Goal: Information Seeking & Learning: Check status

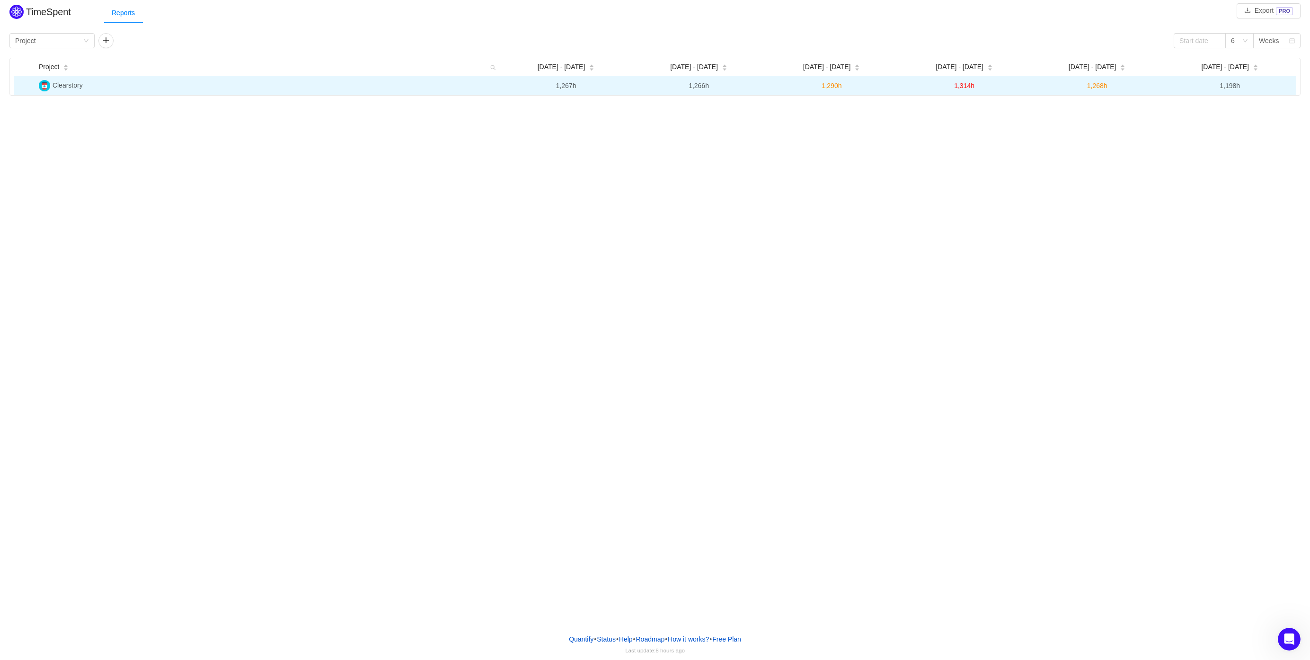
click at [1224, 88] on span "1,198h" at bounding box center [1230, 86] width 20 height 8
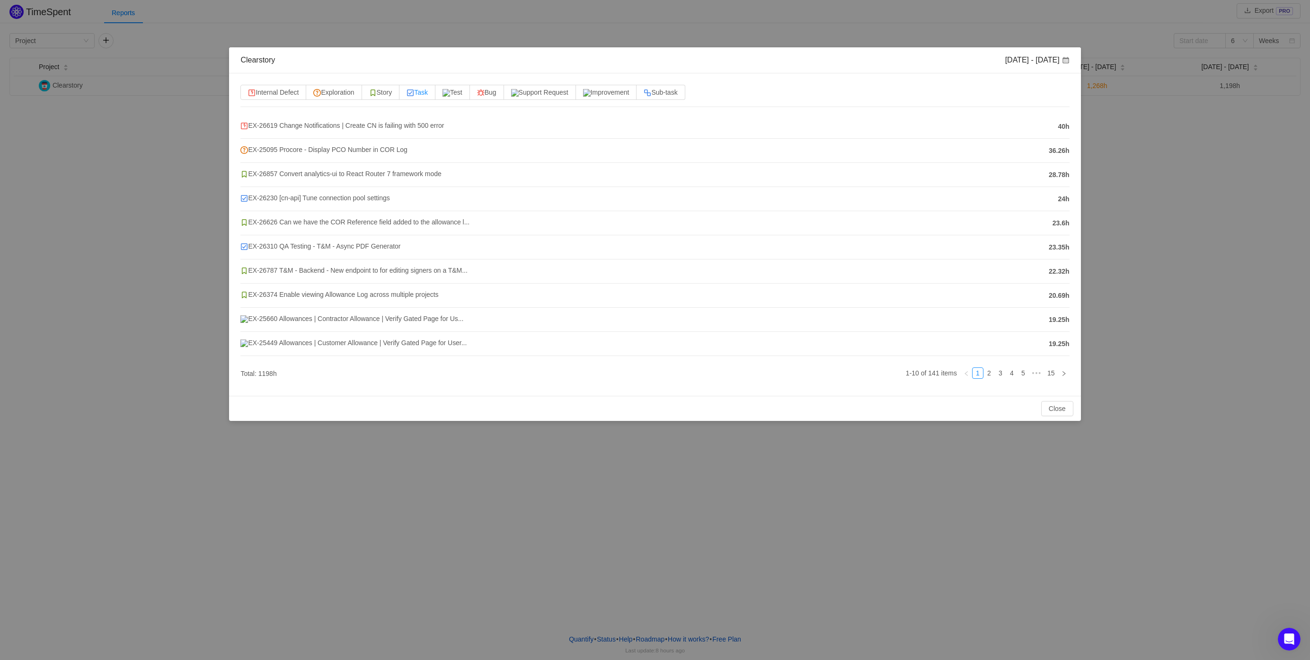
click at [428, 90] on span "Task" at bounding box center [417, 93] width 21 height 8
click at [407, 95] on input "Task" at bounding box center [407, 95] width 0 height 0
click at [1040, 373] on link "2" at bounding box center [1041, 373] width 10 height 10
click at [1053, 374] on link "3" at bounding box center [1053, 373] width 10 height 10
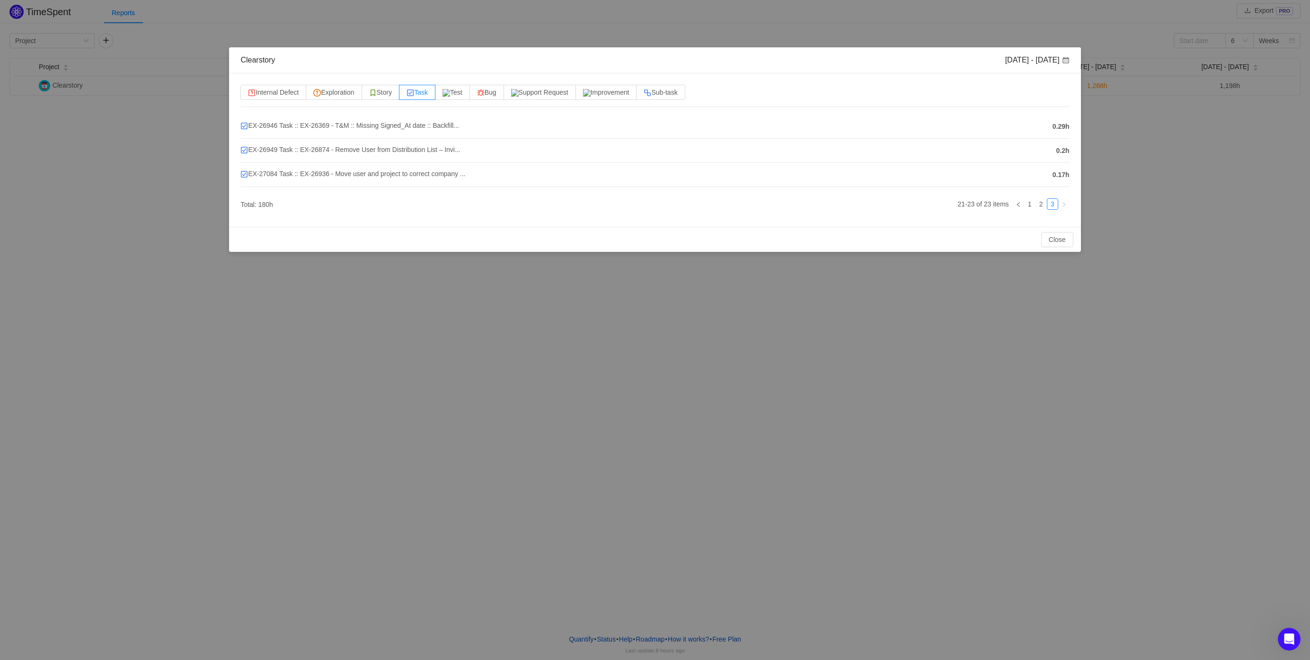
click at [515, 178] on h4 "EX-27084 Task :: EX-26936 - Move user and project to correct company ..." at bounding box center [643, 174] width 807 height 10
click at [444, 170] on span "EX-27084 Task :: EX-26936 - Move user and project to correct company ..." at bounding box center [352, 174] width 225 height 8
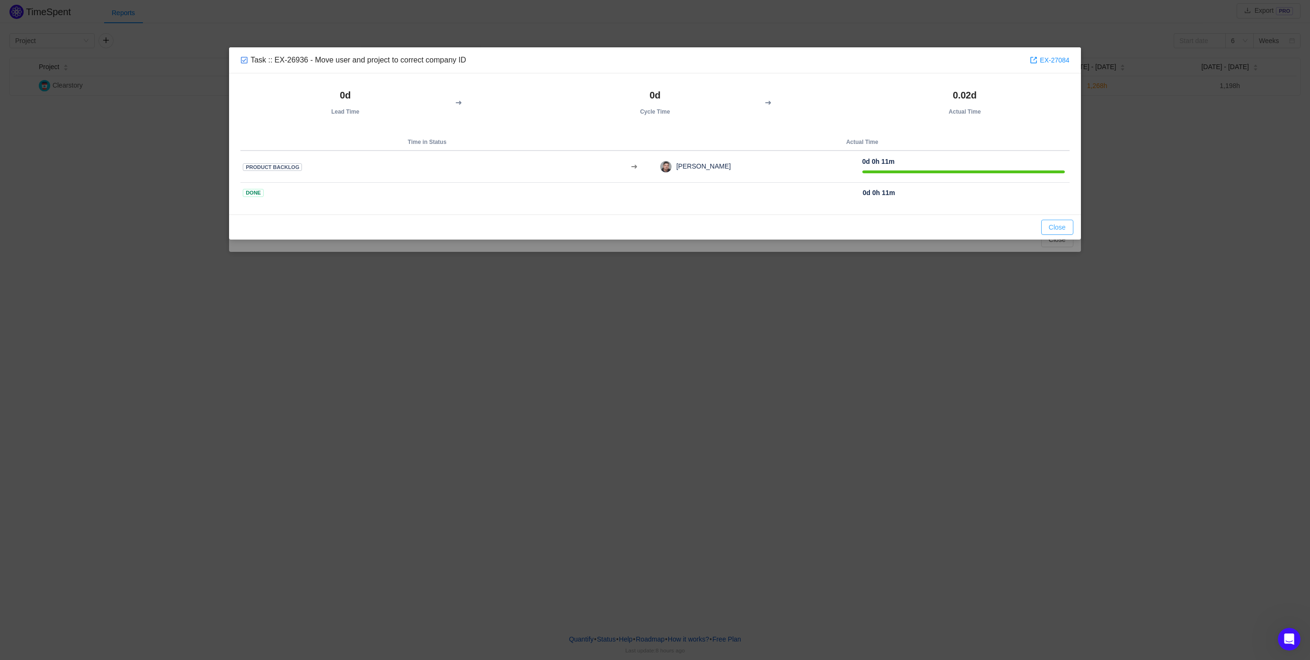
click at [1062, 226] on button "Close" at bounding box center [1058, 227] width 32 height 15
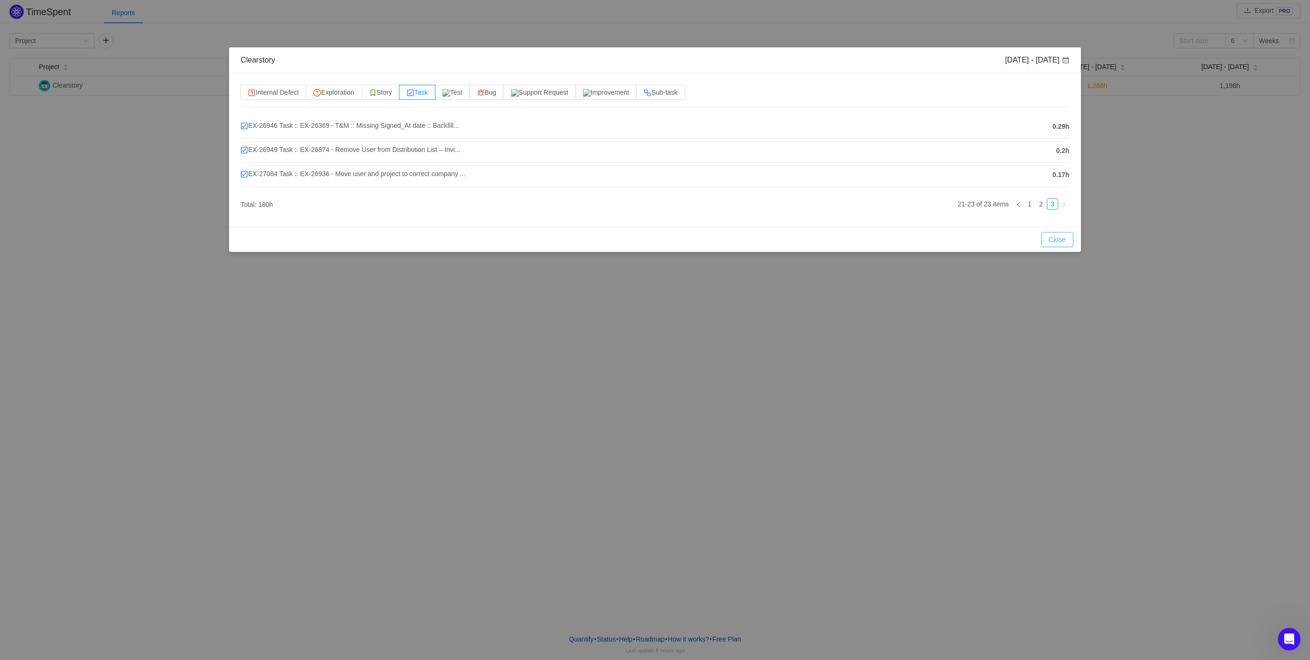
click at [1057, 237] on button "Close" at bounding box center [1058, 239] width 32 height 15
